Goal: Find specific page/section: Find specific page/section

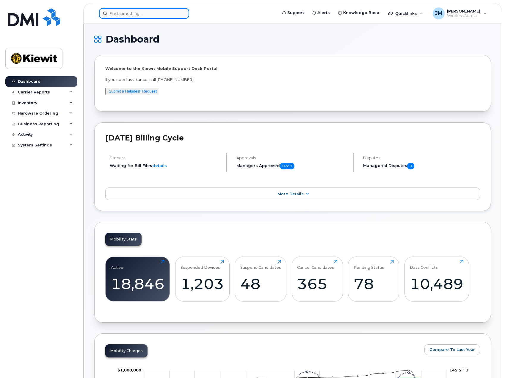
click at [155, 17] on input at bounding box center [144, 13] width 90 height 11
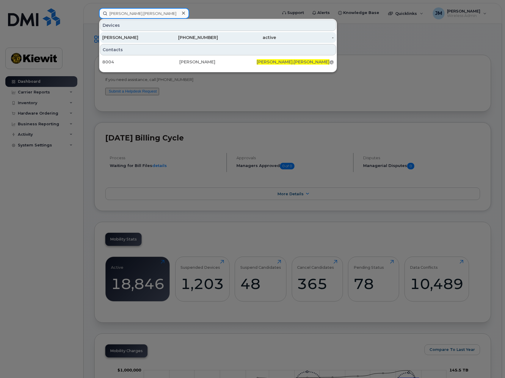
type input "[PERSON_NAME].[PERSON_NAME]"
click at [128, 37] on div "[PERSON_NAME]" at bounding box center [131, 38] width 58 height 6
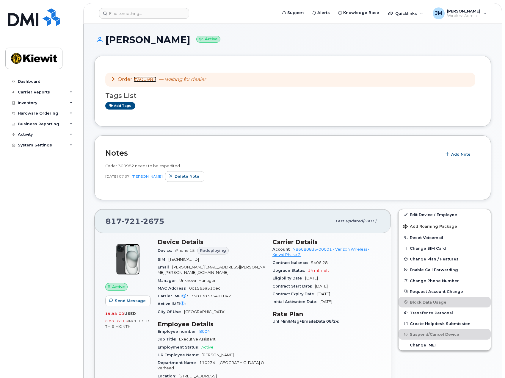
click at [147, 80] on link "#300982" at bounding box center [145, 79] width 23 height 6
